Goal: Task Accomplishment & Management: Manage account settings

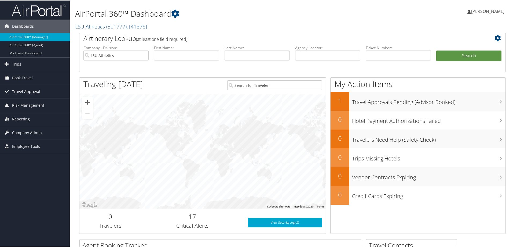
click at [22, 90] on span "Travel Approval" at bounding box center [26, 90] width 28 height 13
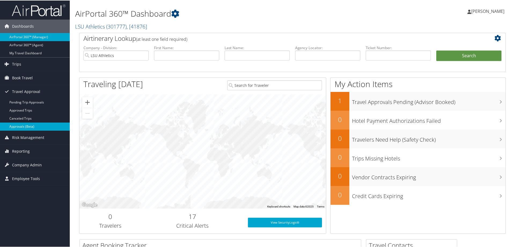
click at [32, 126] on link "Approvals (Beta)" at bounding box center [35, 126] width 70 height 8
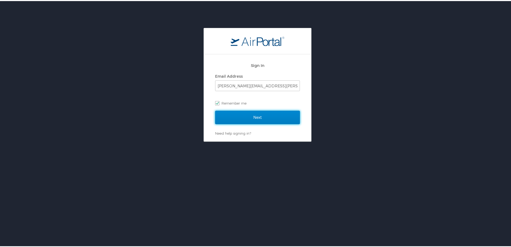
click at [232, 115] on input "Next" at bounding box center [257, 116] width 85 height 13
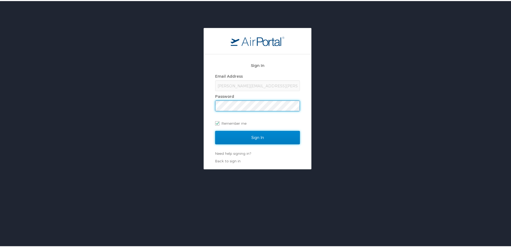
click at [235, 135] on input "Sign In" at bounding box center [257, 136] width 85 height 13
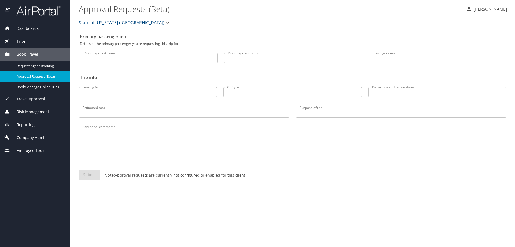
click at [32, 99] on span "Travel Approval" at bounding box center [27, 99] width 35 height 6
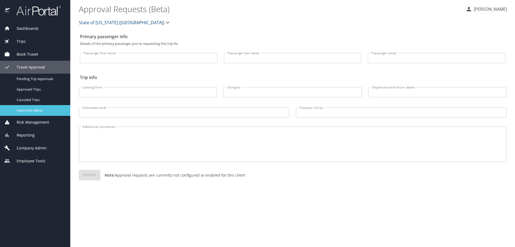
click at [31, 109] on span "Approvals (Beta)" at bounding box center [40, 110] width 47 height 5
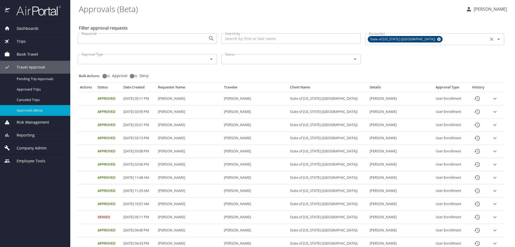
click at [437, 39] on icon at bounding box center [438, 39] width 3 height 3
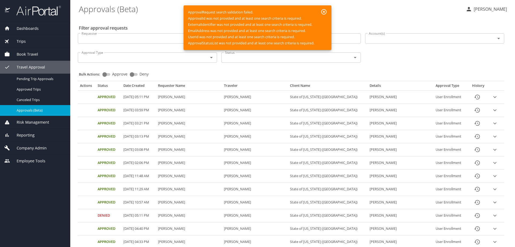
click at [385, 38] on input "Account(s)" at bounding box center [427, 38] width 120 height 7
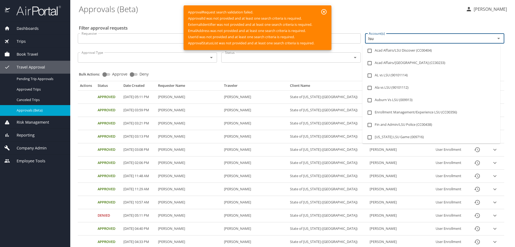
type input "lsu a"
click at [368, 87] on input "checkbox" at bounding box center [370, 88] width 10 height 10
checkbox input "true"
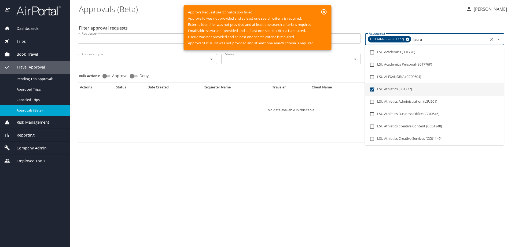
drag, startPoint x: 414, startPoint y: 39, endPoint x: 433, endPoint y: 38, distance: 19.7
click at [433, 38] on input "lsu a" at bounding box center [450, 39] width 75 height 7
type input "l"
checkbox input "false"
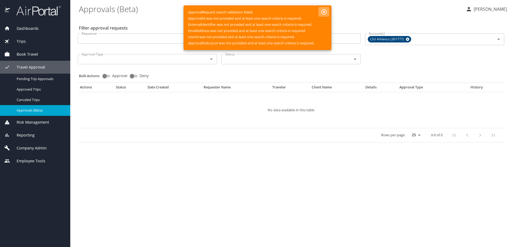
click at [326, 11] on icon "button" at bounding box center [324, 12] width 6 height 6
